Goal: Information Seeking & Learning: Learn about a topic

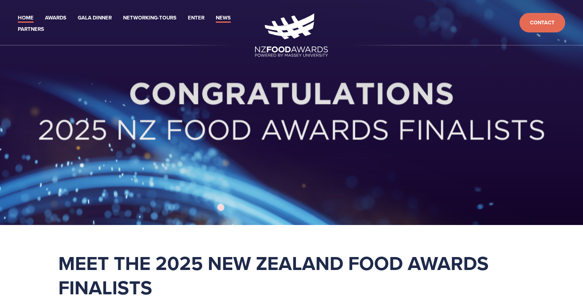
click at [222, 18] on link "News" at bounding box center [223, 17] width 15 height 9
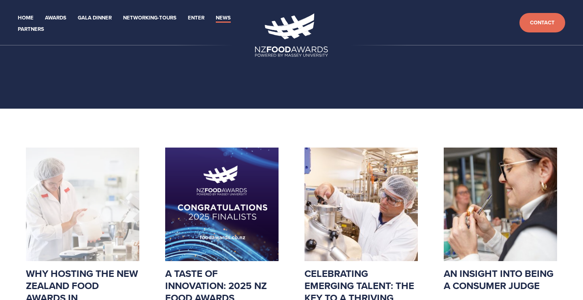
click at [72, 222] on img at bounding box center [82, 203] width 113 height 113
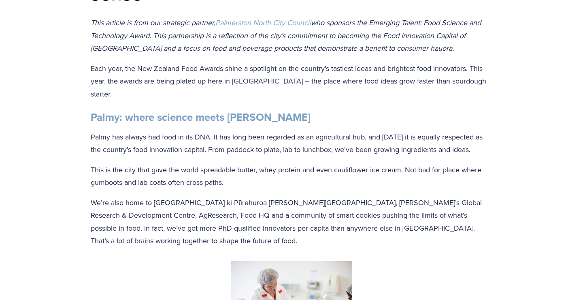
scroll to position [134, 0]
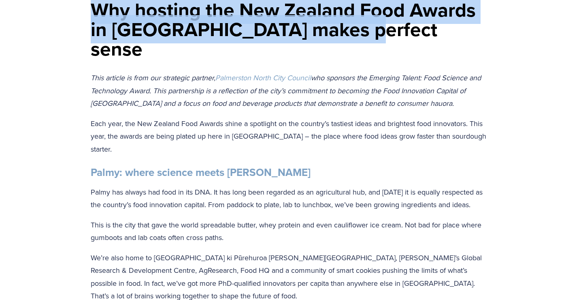
drag, startPoint x: 89, startPoint y: 2, endPoint x: 412, endPoint y: 37, distance: 324.6
copy h1 "Why hosting the New Zealand Food Awards in [GEOGRAPHIC_DATA] makes perfect sense"
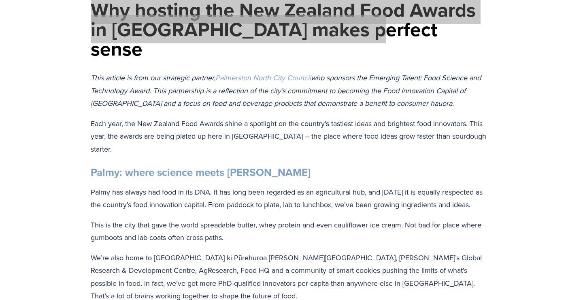
copy h1 "Why hosting the New Zealand Food Awards in [GEOGRAPHIC_DATA] makes perfect sense"
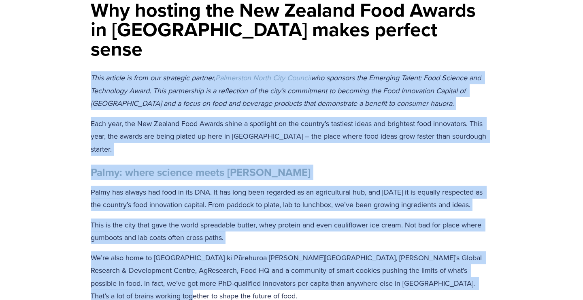
drag, startPoint x: 92, startPoint y: 58, endPoint x: 291, endPoint y: 260, distance: 283.5
click at [283, 273] on div "This article is from our strategic partner, Palmerston North City Council who s…" at bounding box center [291, 190] width 415 height 238
copy div "This article is from our strategic partner, Palmerston North City Council who s…"
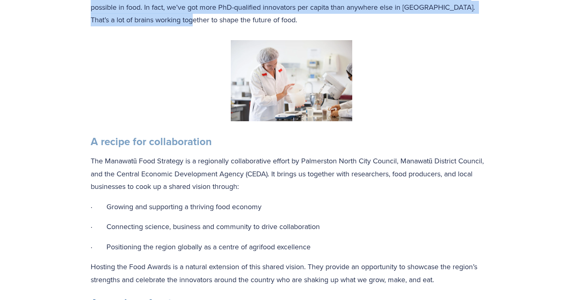
scroll to position [411, 0]
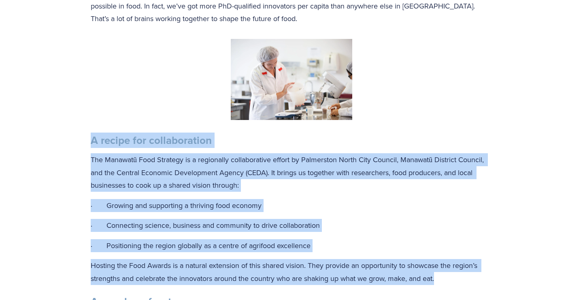
drag, startPoint x: 441, startPoint y: 242, endPoint x: 67, endPoint y: 98, distance: 401.1
click at [62, 96] on div "Why hosting the New Zealand Food Awards in Palmy makes perfect sense This artic…" at bounding box center [291, 181] width 583 height 968
copy div "A recipe for collaboration The Manawatū Food Strategy is a regionally collabora…"
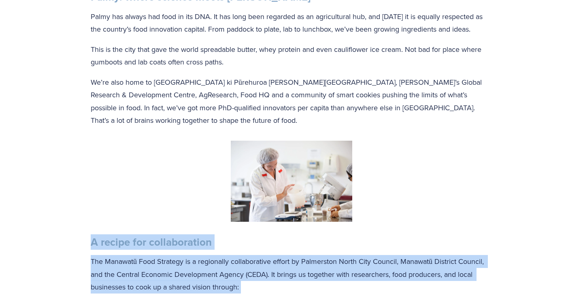
scroll to position [310, 0]
copy div "A recipe for collaboration The Manawatū Food Strategy is a regionally collabora…"
